Goal: Navigation & Orientation: Find specific page/section

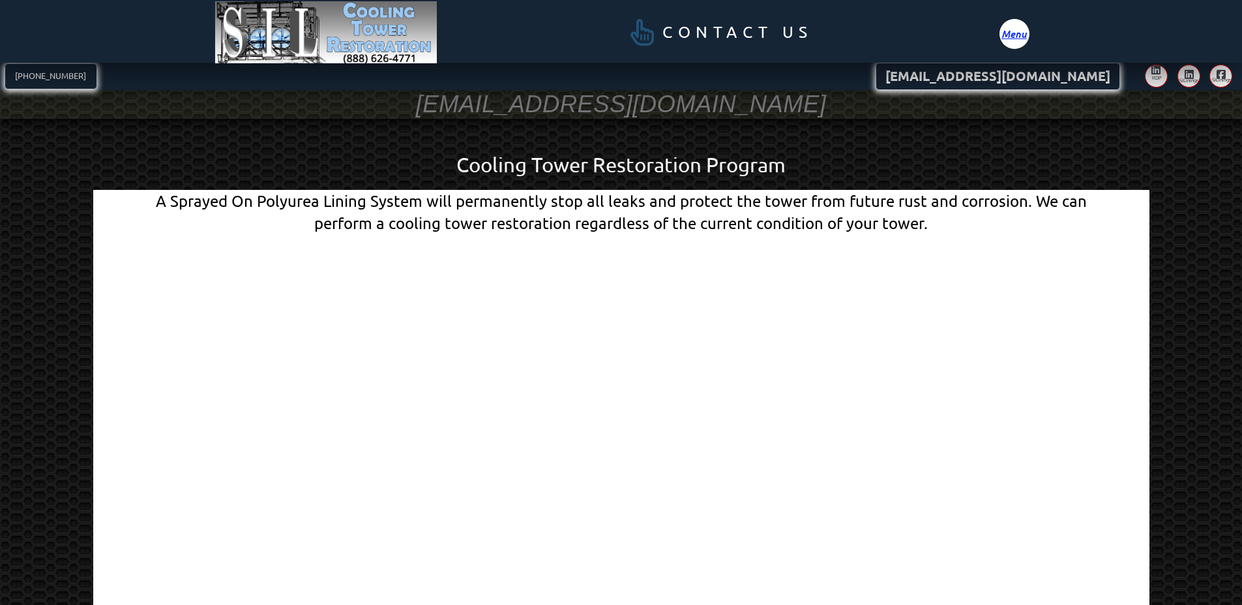
click at [1010, 33] on span "Menu" at bounding box center [1014, 34] width 25 height 10
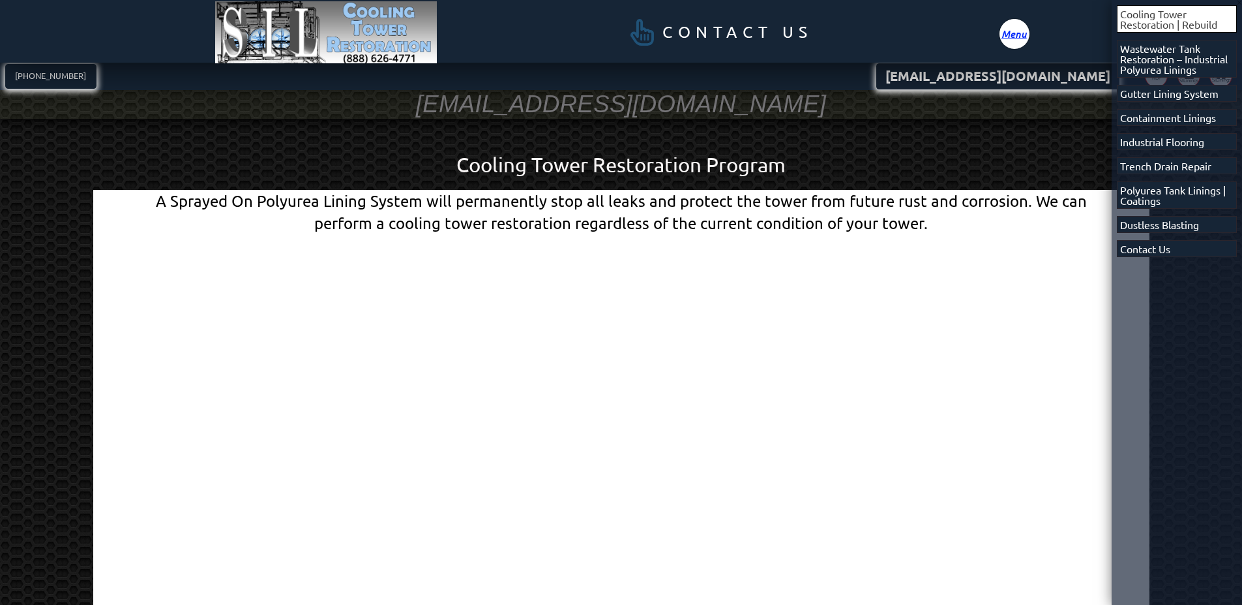
click at [861, 87] on span "Off Canvas" at bounding box center [621, 302] width 1242 height 605
